Goal: Task Accomplishment & Management: Manage account settings

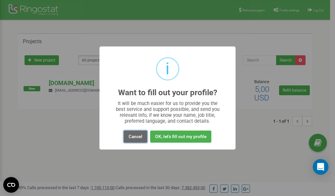
click at [133, 136] on button "Cancel" at bounding box center [136, 137] width 24 height 12
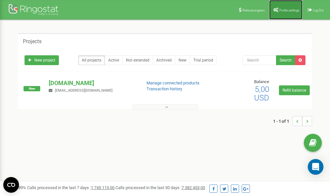
click at [292, 6] on link "Profile settings" at bounding box center [285, 10] width 33 height 20
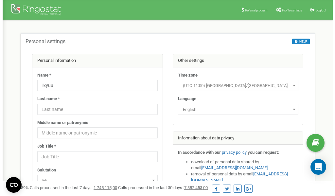
scroll to position [33, 0]
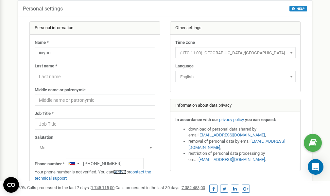
click at [125, 172] on link "verify it" at bounding box center [119, 172] width 13 height 5
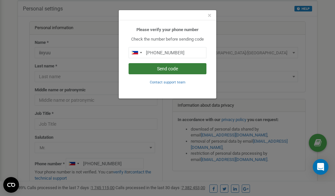
click at [174, 70] on button "Send code" at bounding box center [168, 68] width 78 height 11
